Goal: Task Accomplishment & Management: Use online tool/utility

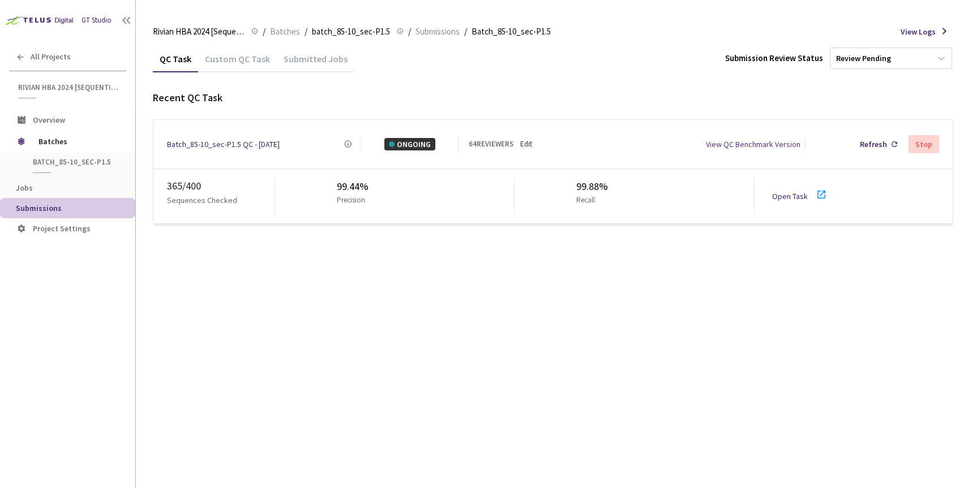
click at [785, 196] on link "Open Task" at bounding box center [790, 196] width 36 height 10
click at [526, 140] on link "Edit" at bounding box center [526, 144] width 12 height 11
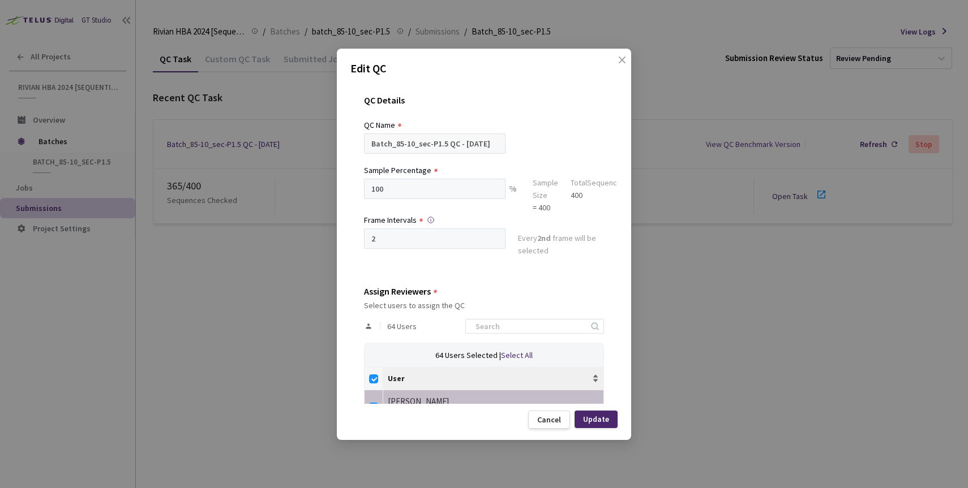
click at [392, 379] on span "User" at bounding box center [489, 378] width 202 height 9
click at [372, 379] on input "Select all" at bounding box center [373, 379] width 9 height 9
checkbox input "false"
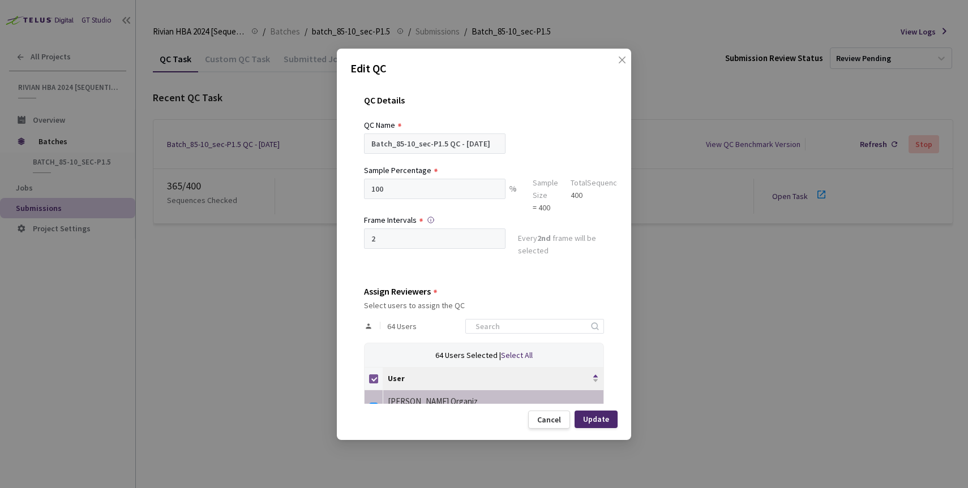
checkbox input "false"
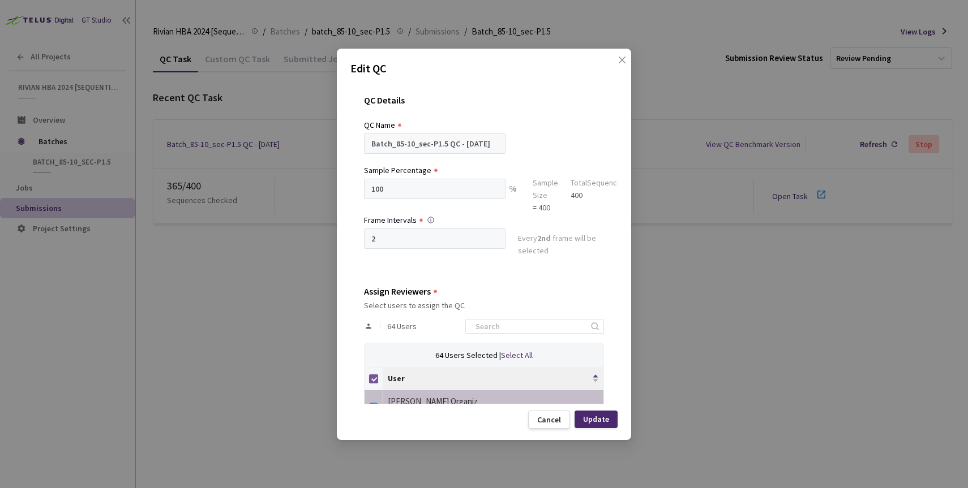
checkbox input "false"
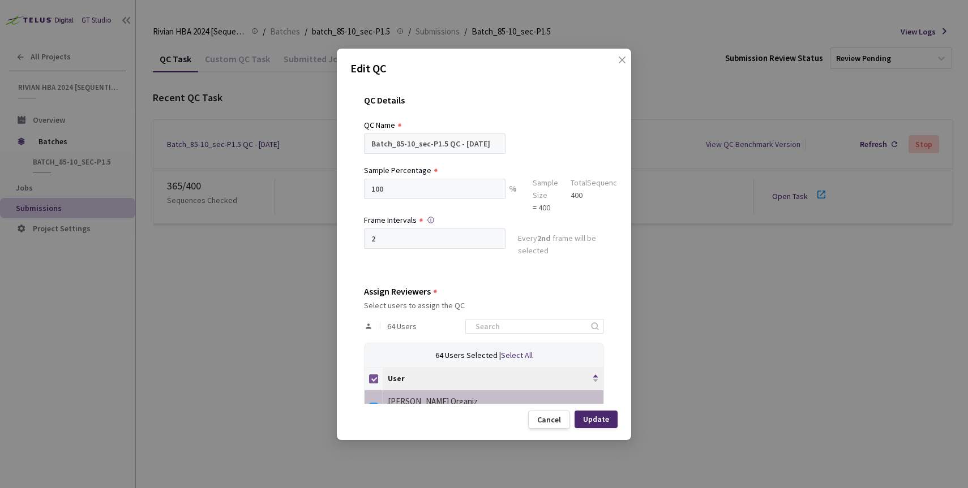
checkbox input "false"
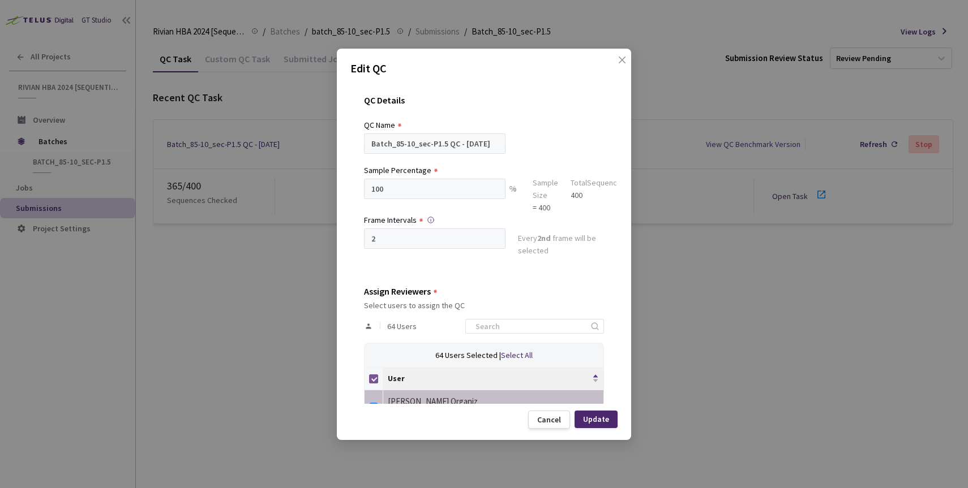
checkbox input "false"
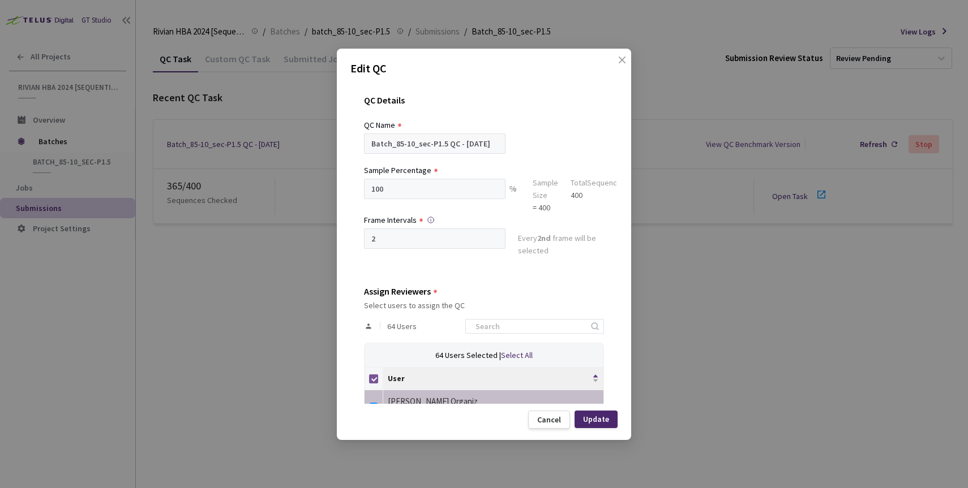
checkbox input "false"
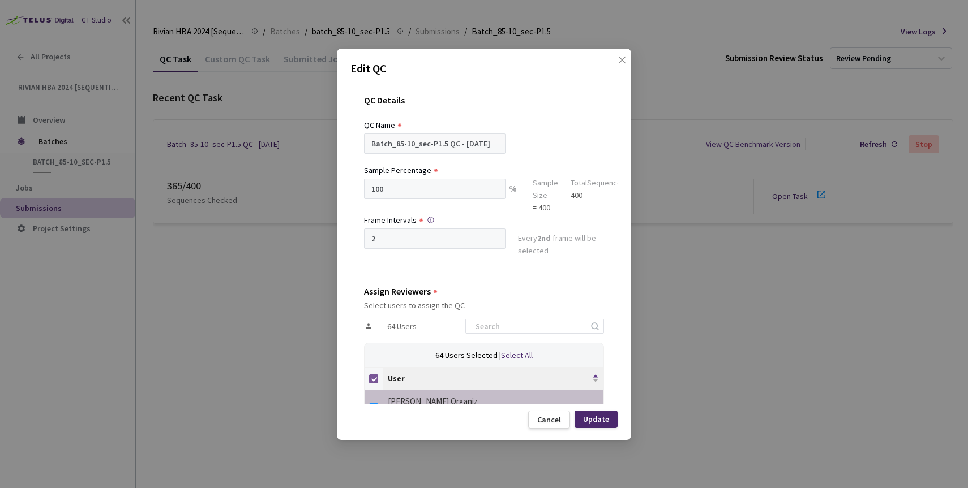
checkbox input "false"
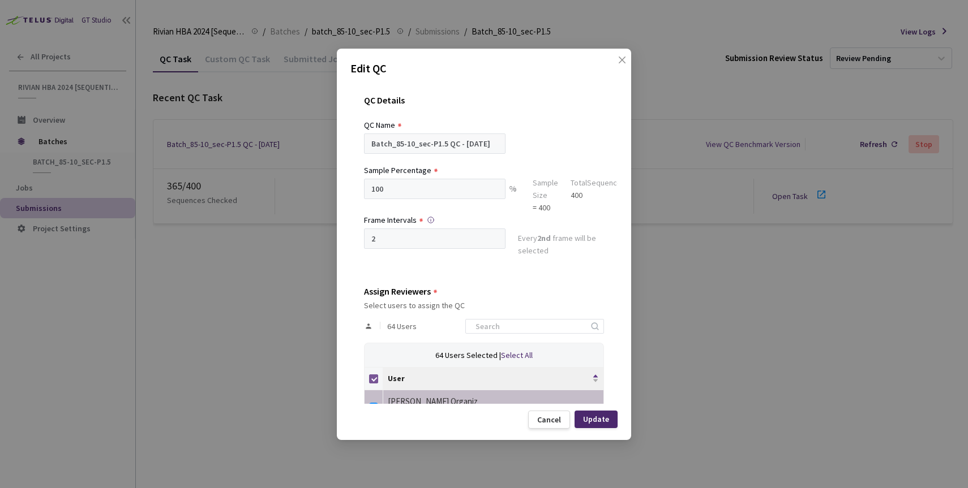
checkbox input "false"
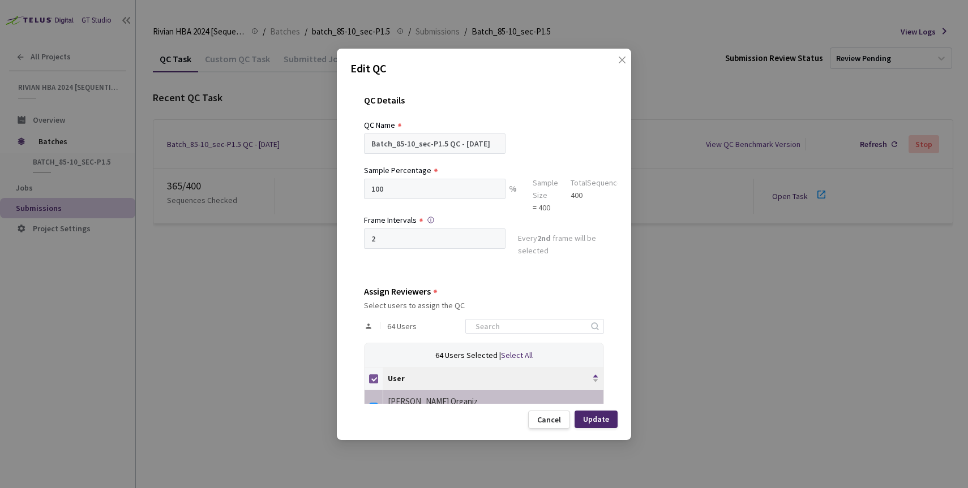
checkbox input "false"
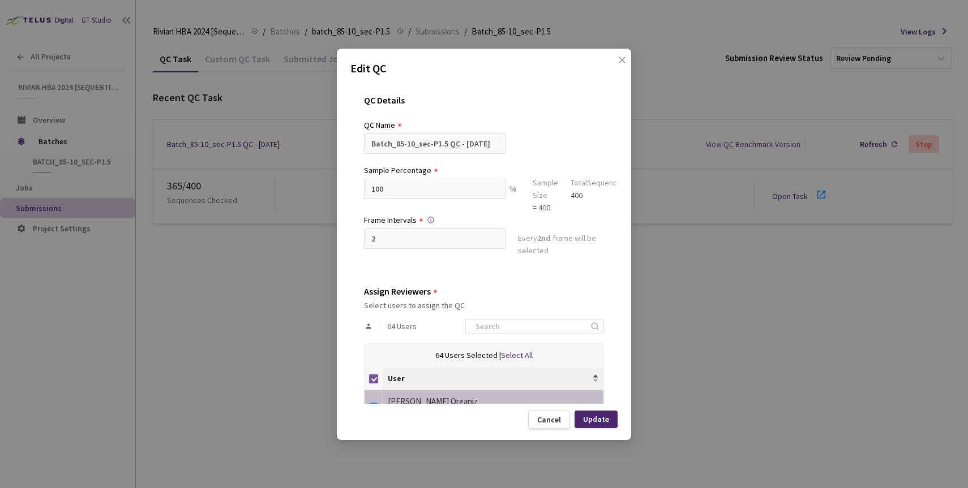
checkbox input "false"
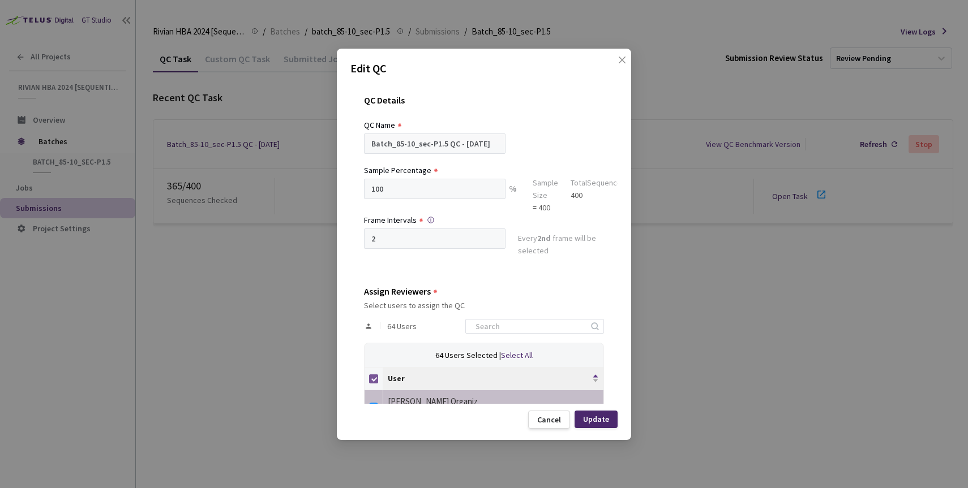
checkbox input "false"
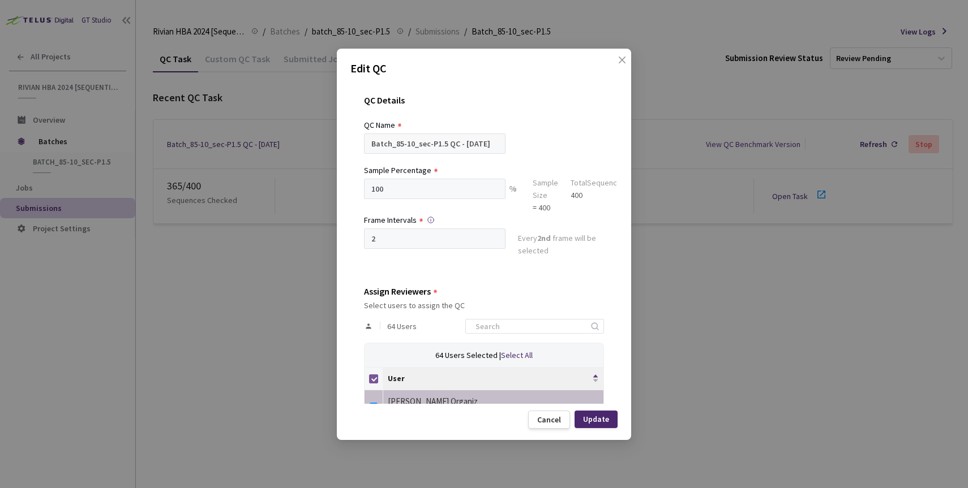
checkbox input "false"
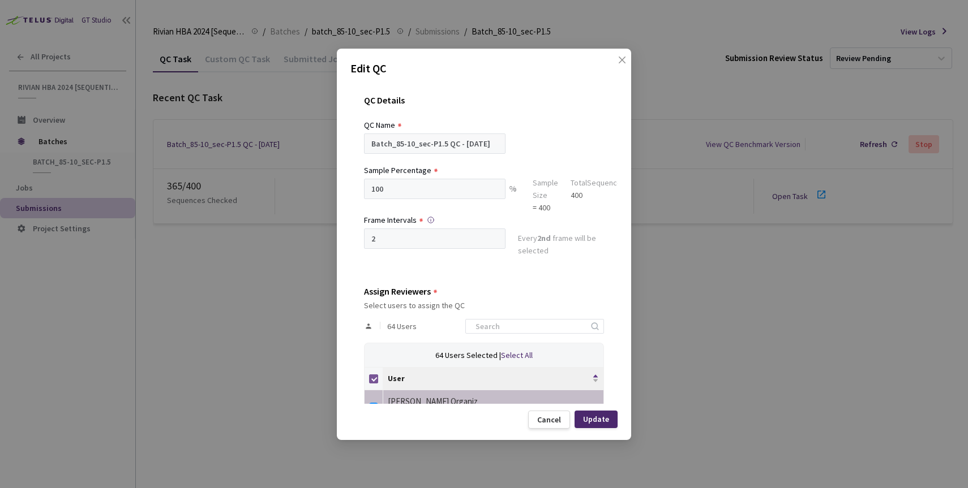
checkbox input "false"
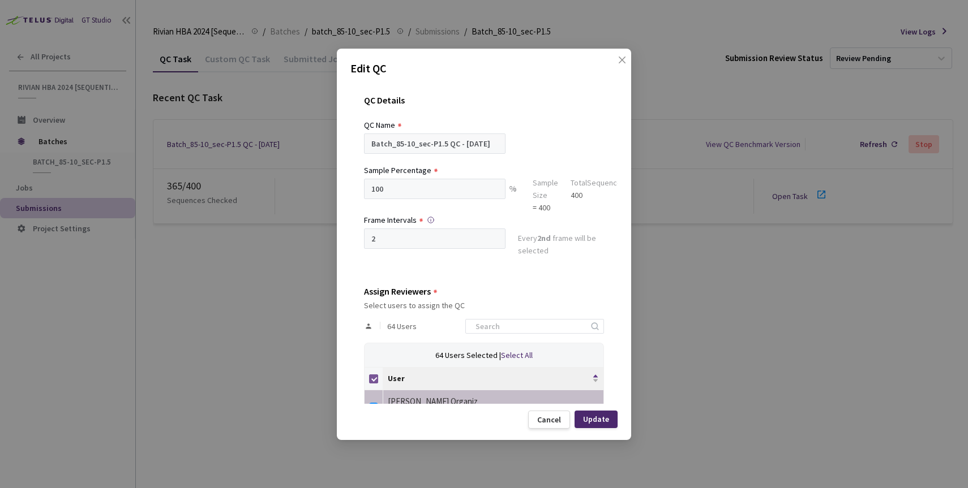
checkbox input "false"
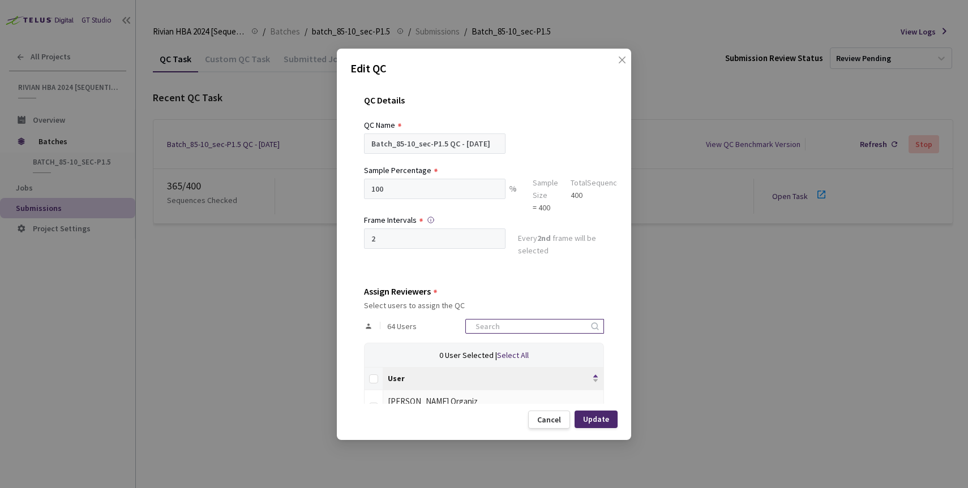
click at [497, 325] on input at bounding box center [529, 327] width 121 height 14
type input "neb"
click at [374, 403] on input "checkbox" at bounding box center [373, 407] width 9 height 9
checkbox input "true"
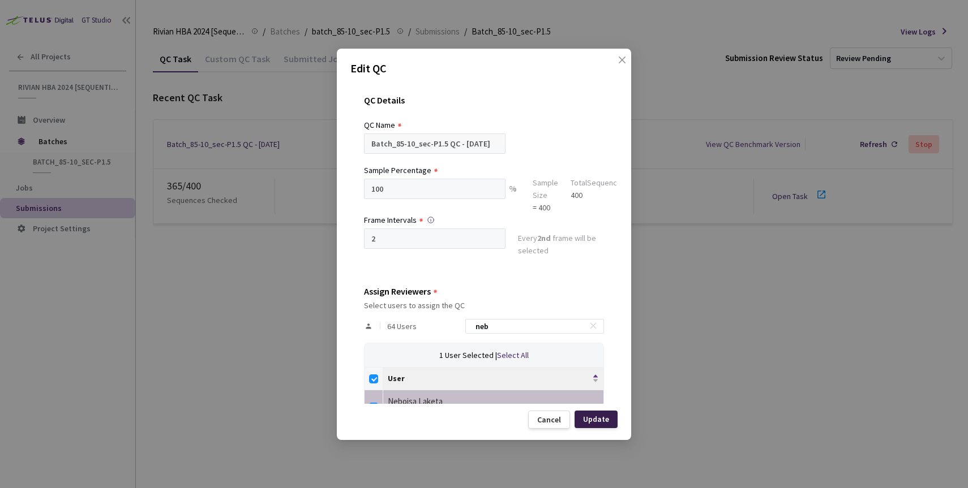
click at [596, 418] on div "Update" at bounding box center [596, 419] width 26 height 9
